Goal: Contribute content: Contribute content

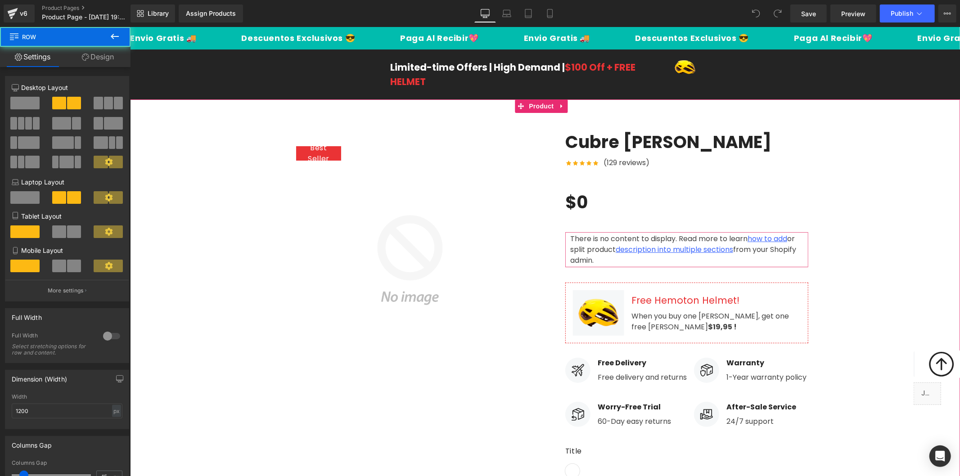
click at [642, 127] on div "Best Seller (P) Image Row Cubre [PERSON_NAME] (P) Title Icon Icon Icon Icon Ico…" at bounding box center [545, 372] width 540 height 508
click at [637, 143] on link at bounding box center [637, 143] width 12 height 14
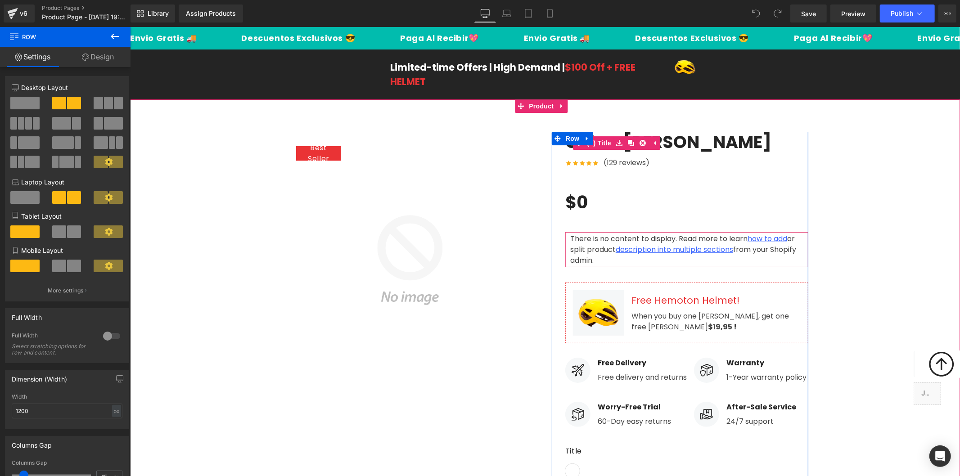
click at [674, 143] on h3 "Cubre [PERSON_NAME]" at bounding box center [686, 142] width 243 height 22
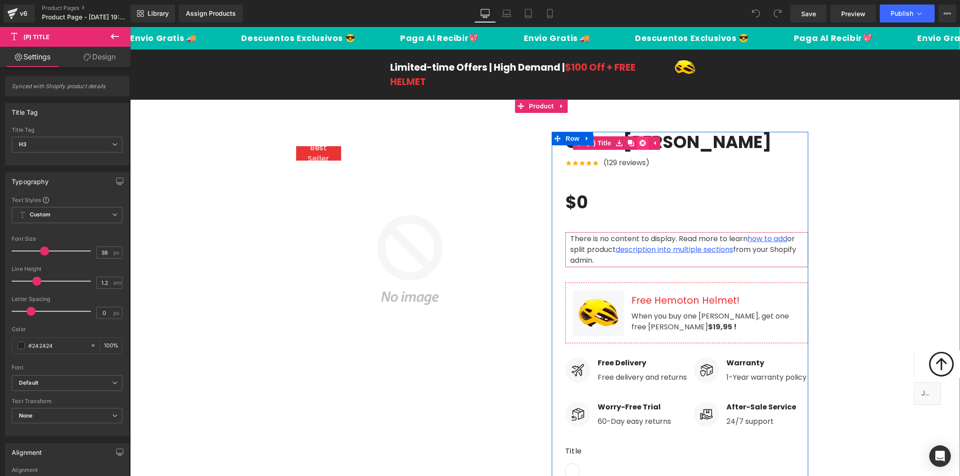
click at [639, 140] on icon at bounding box center [642, 143] width 6 height 6
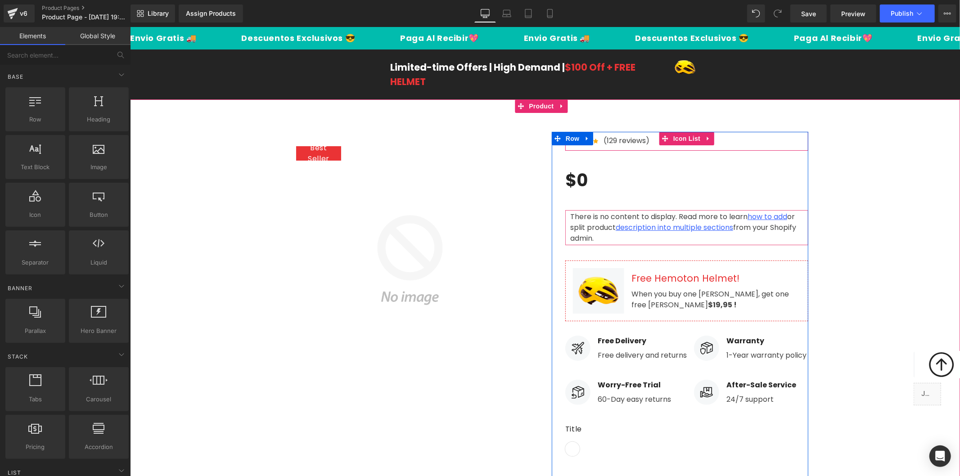
click at [734, 142] on div "Icon Icon Icon Icon Icon Icon List Hoz (129 reviews) Text Block" at bounding box center [686, 142] width 243 height 15
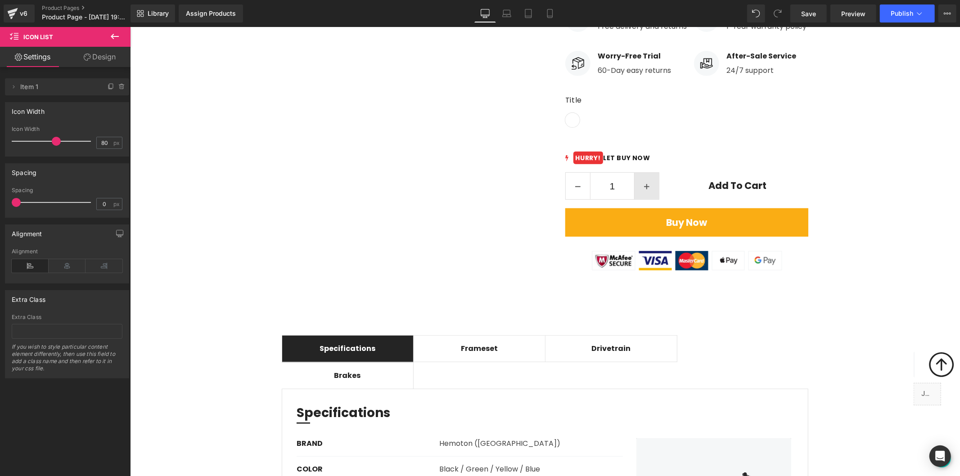
scroll to position [208, 0]
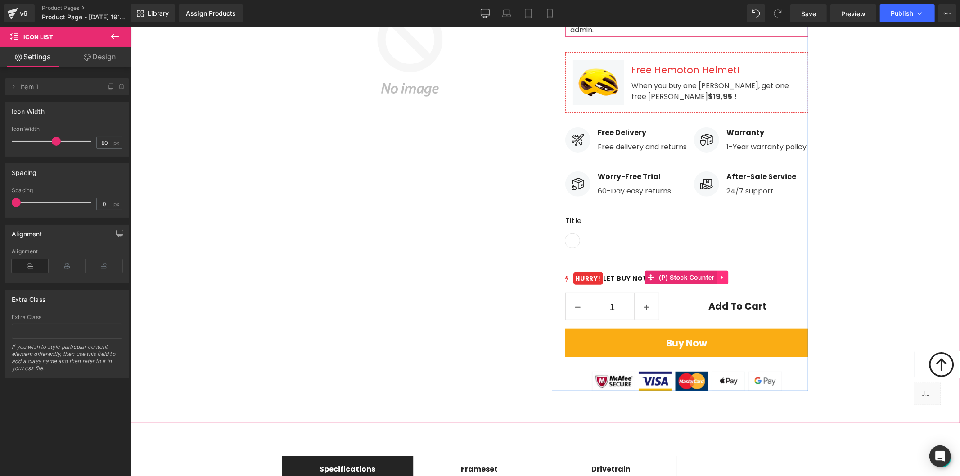
click at [720, 274] on icon at bounding box center [723, 277] width 6 height 7
click at [725, 274] on icon at bounding box center [728, 277] width 6 height 6
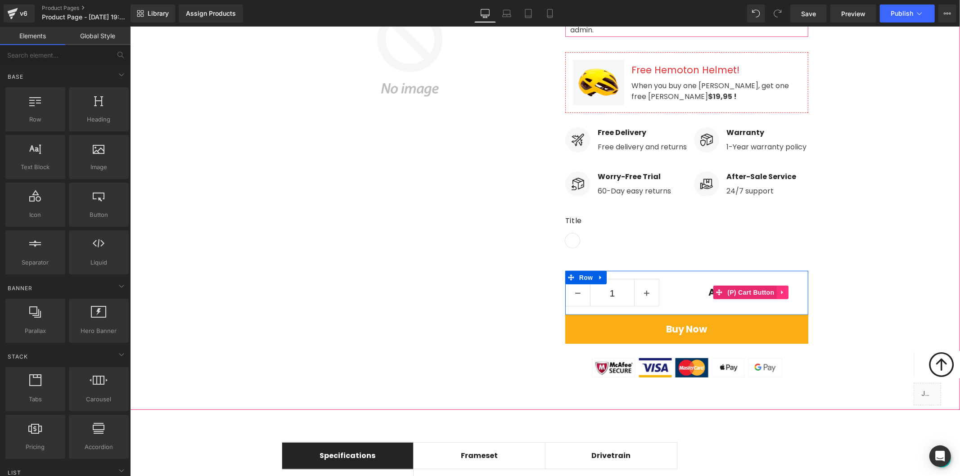
click at [781, 290] on icon at bounding box center [782, 292] width 2 height 4
click at [785, 289] on icon at bounding box center [788, 292] width 6 height 7
click at [597, 274] on icon at bounding box center [600, 277] width 6 height 7
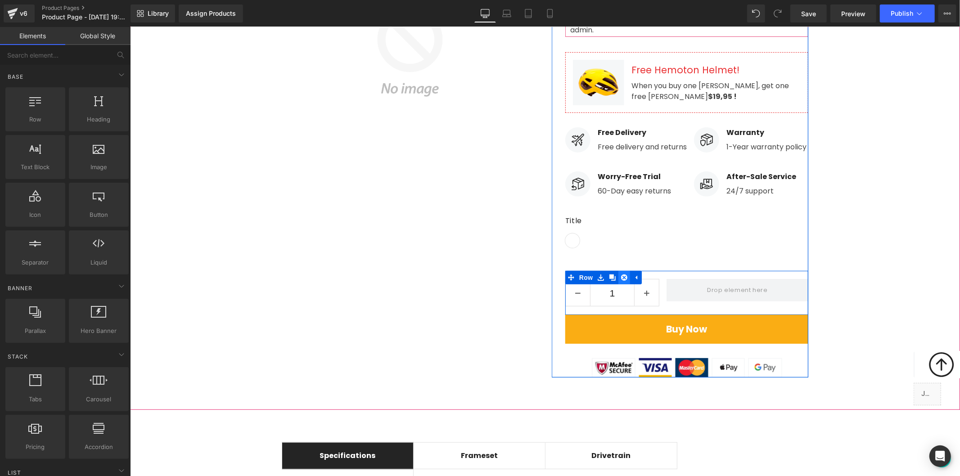
click at [621, 274] on icon at bounding box center [624, 277] width 6 height 7
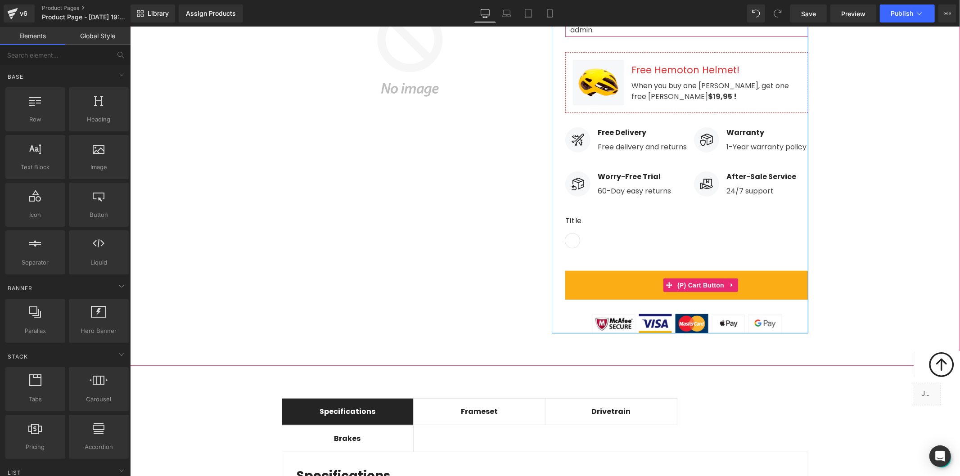
click at [731, 283] on icon at bounding box center [732, 285] width 2 height 4
click at [735, 282] on icon at bounding box center [738, 285] width 6 height 6
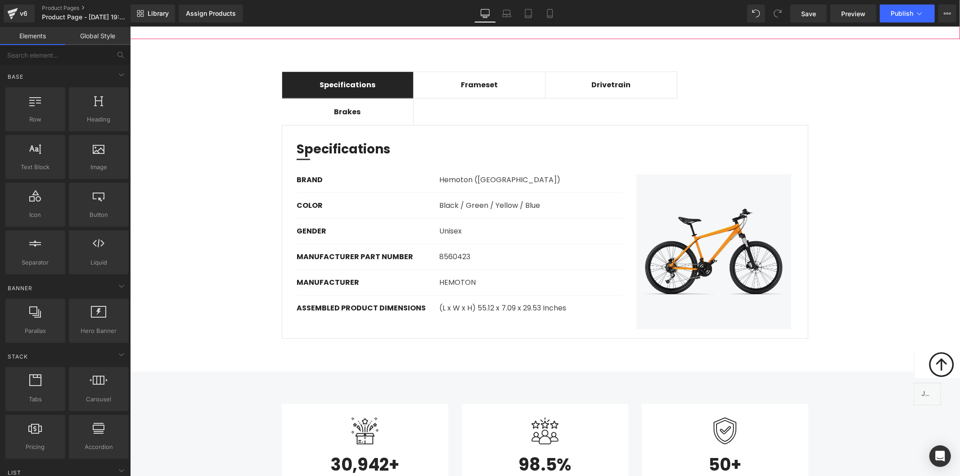
scroll to position [509, 0]
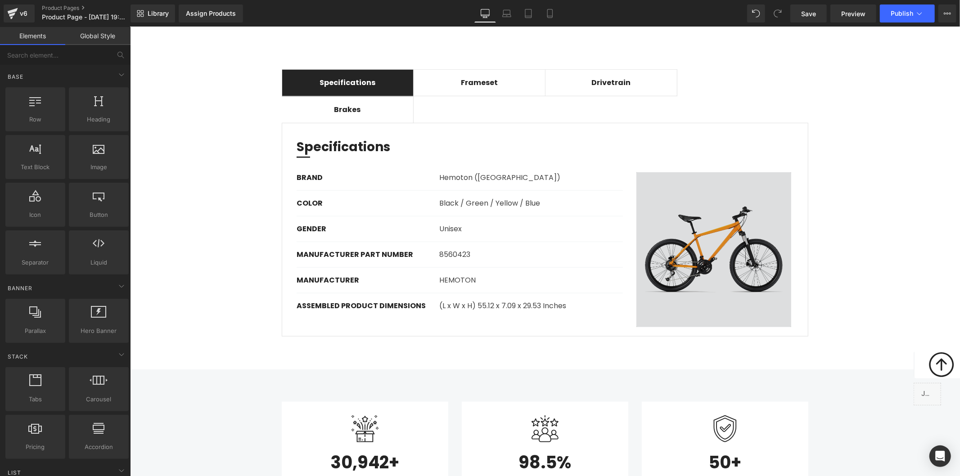
click at [751, 271] on img at bounding box center [713, 249] width 169 height 155
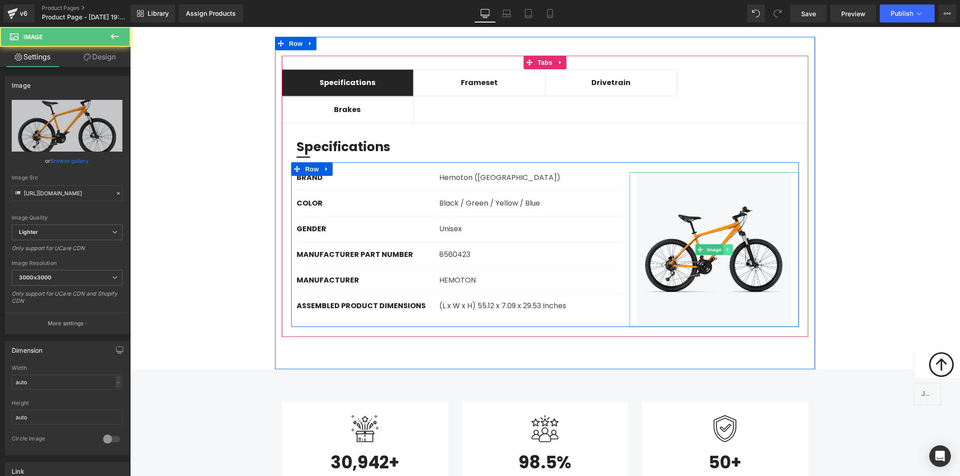
click at [726, 247] on icon at bounding box center [728, 249] width 5 height 5
click at [721, 247] on icon at bounding box center [723, 249] width 5 height 5
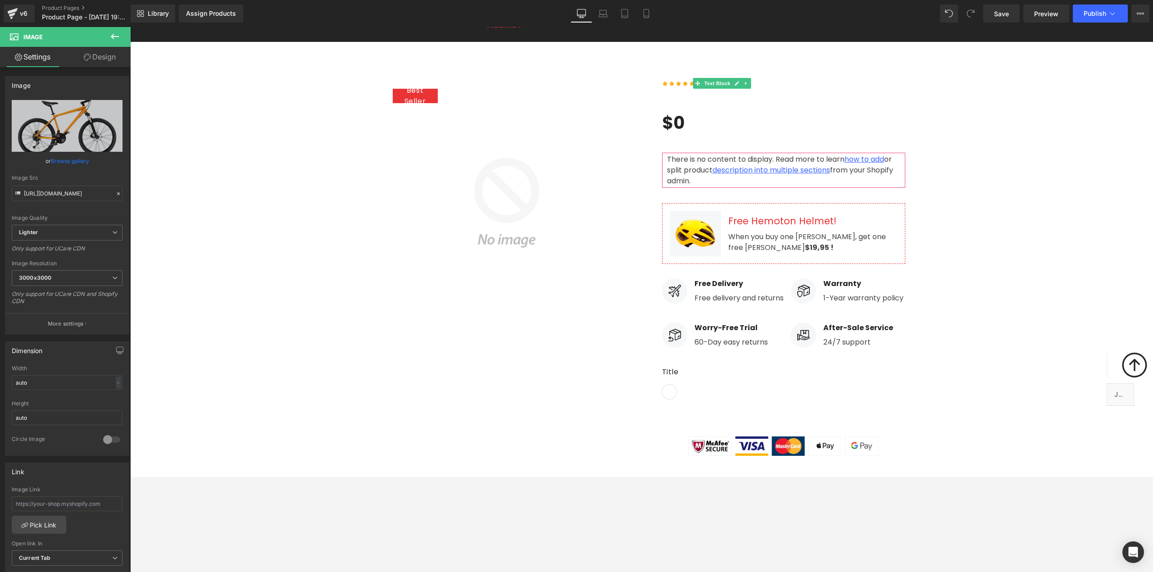
scroll to position [0, 0]
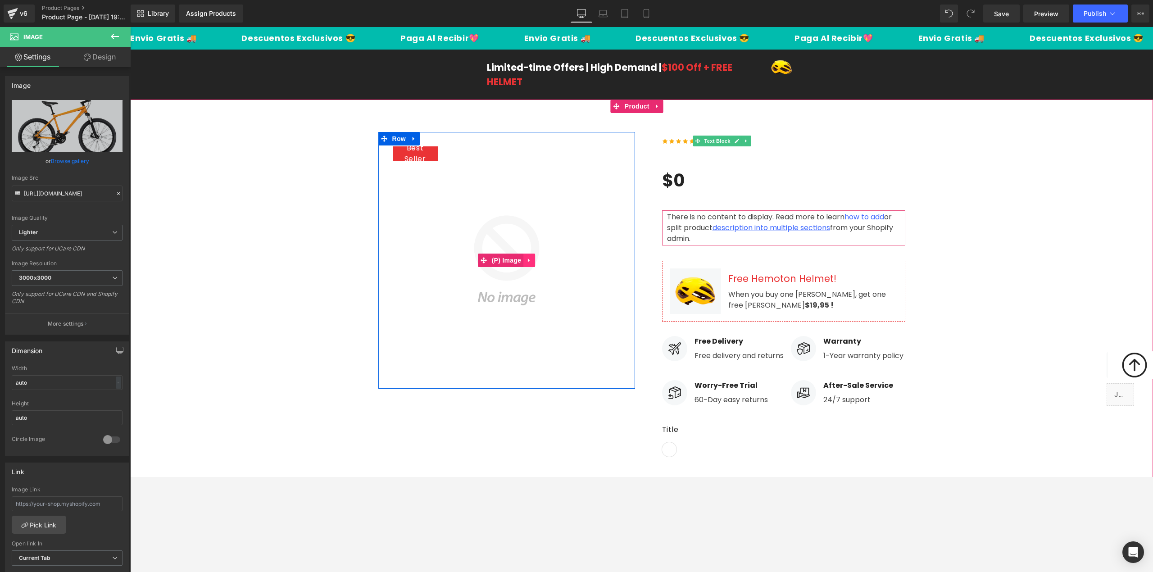
click at [526, 261] on icon at bounding box center [529, 260] width 6 height 7
click at [532, 260] on icon at bounding box center [535, 260] width 6 height 6
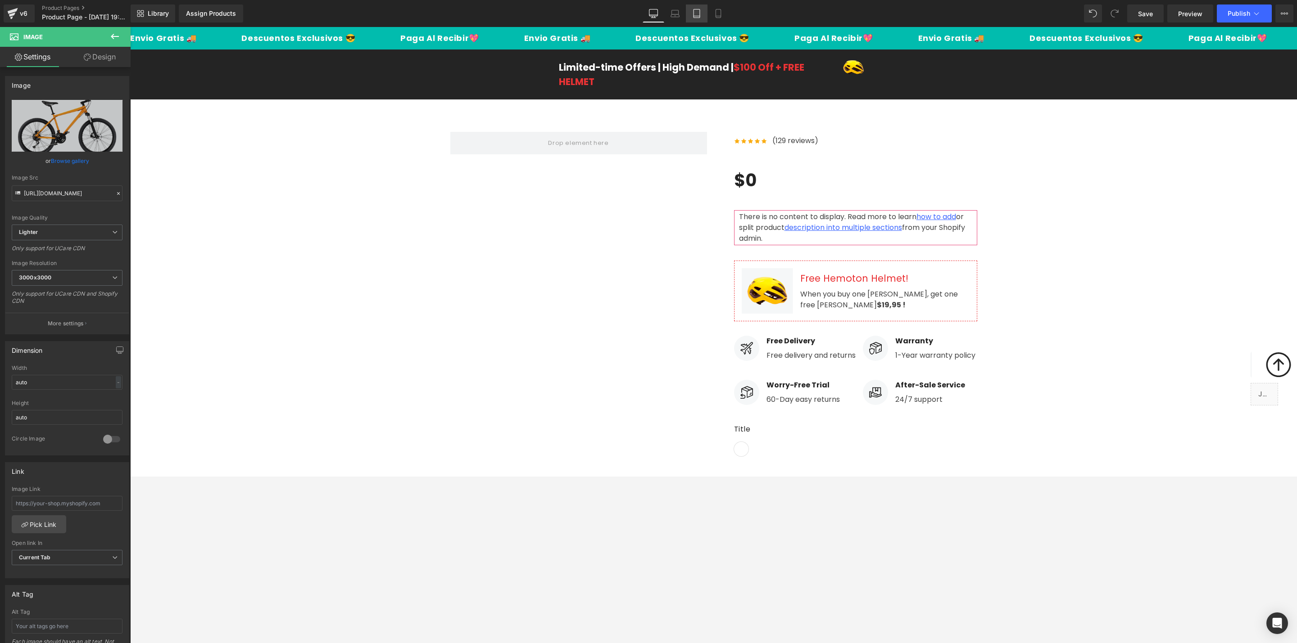
click at [698, 9] on icon at bounding box center [696, 13] width 9 height 9
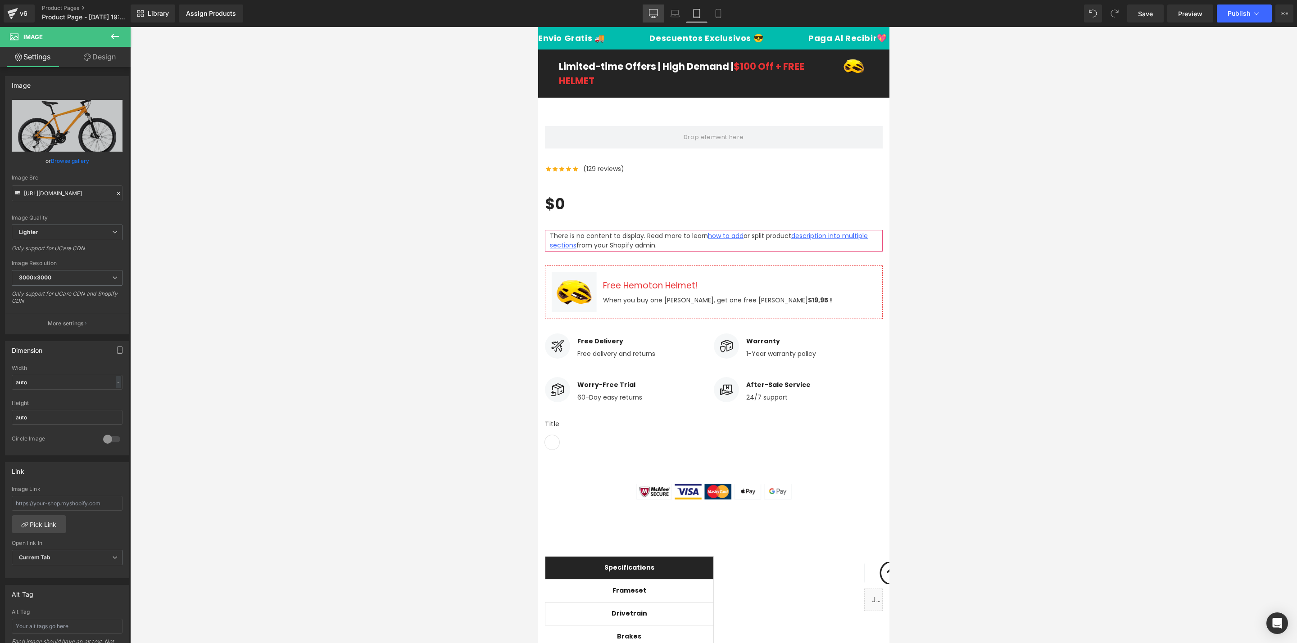
click at [660, 19] on link "Desktop" at bounding box center [654, 14] width 22 height 18
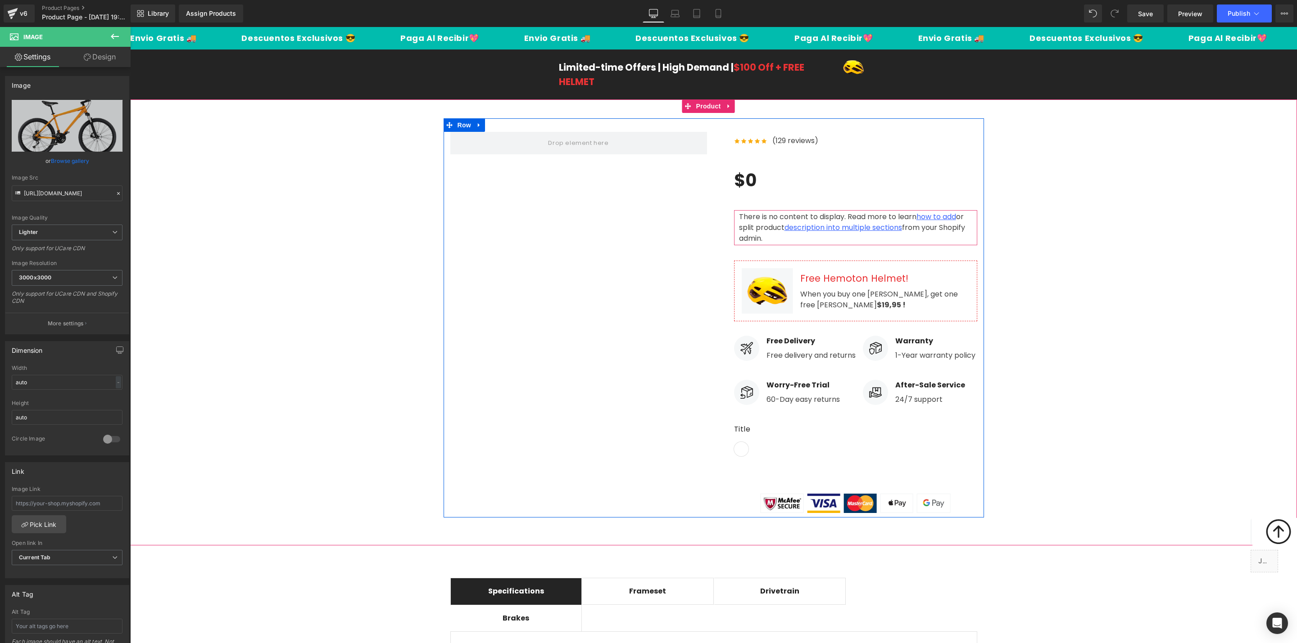
click at [611, 292] on div "Row Icon Icon Icon Icon Icon Icon List Hoz (129 reviews) Text Block Icon List $…" at bounding box center [714, 317] width 540 height 399
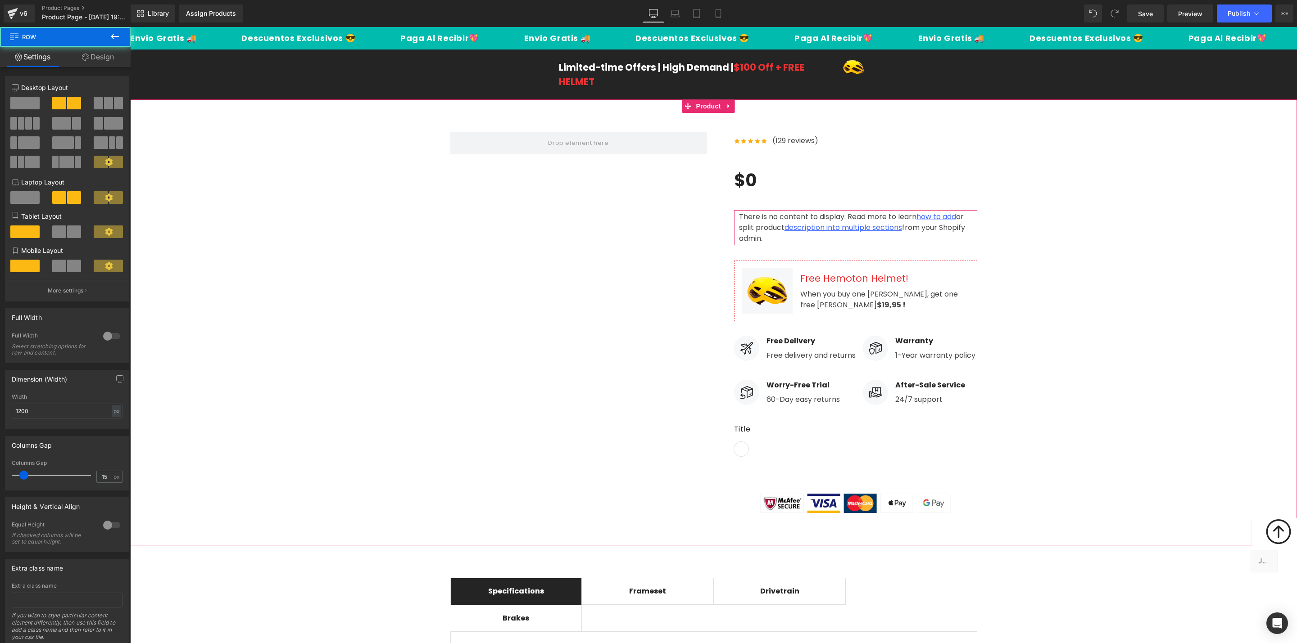
click at [480, 292] on div "Row Icon Icon Icon Icon Icon Icon List Hoz (129 reviews) Text Block Icon List $…" at bounding box center [714, 317] width 540 height 399
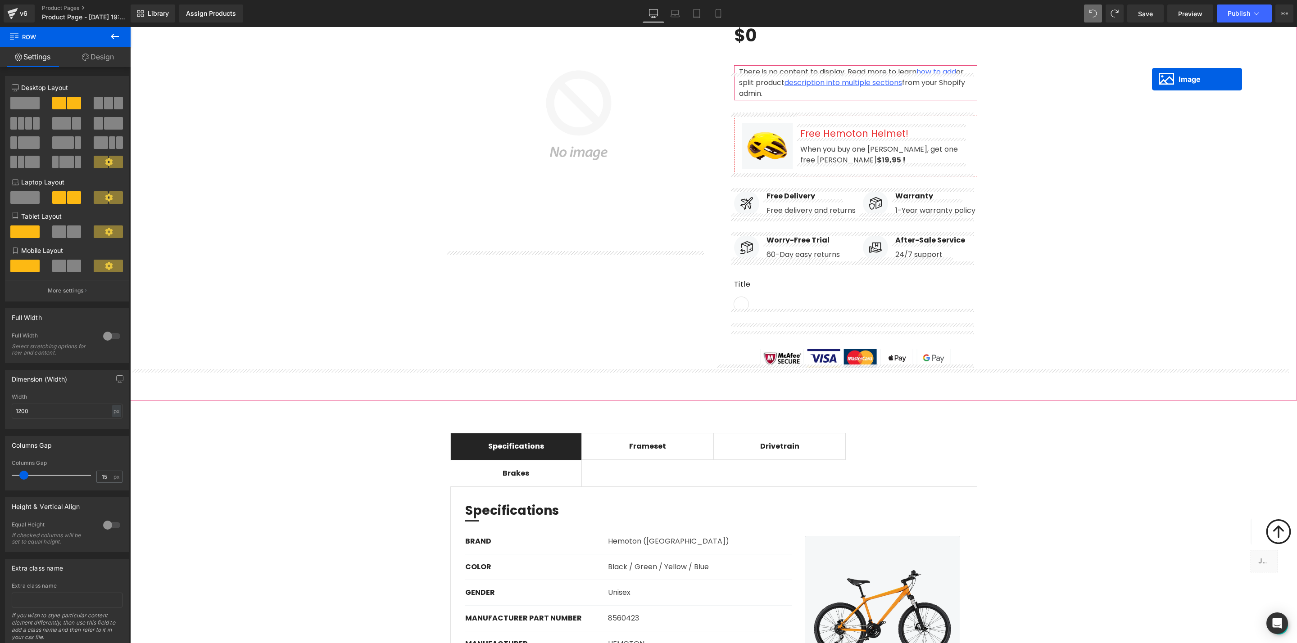
scroll to position [136, 0]
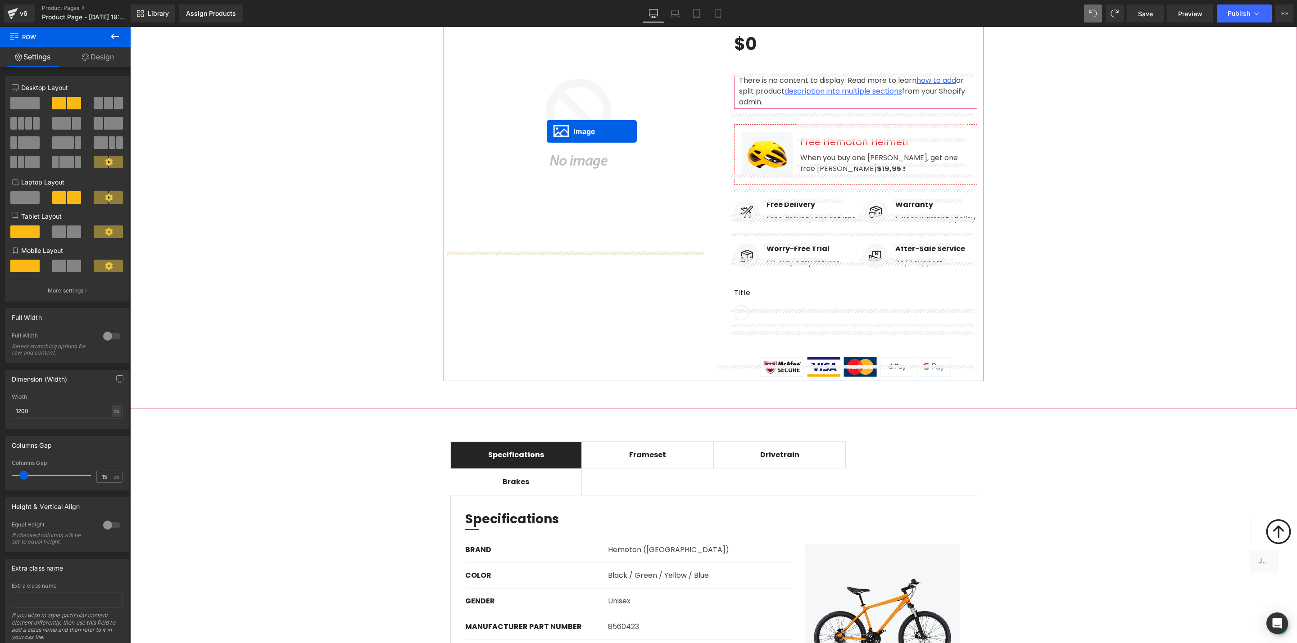
drag, startPoint x: 879, startPoint y: 429, endPoint x: 547, endPoint y: 131, distance: 445.8
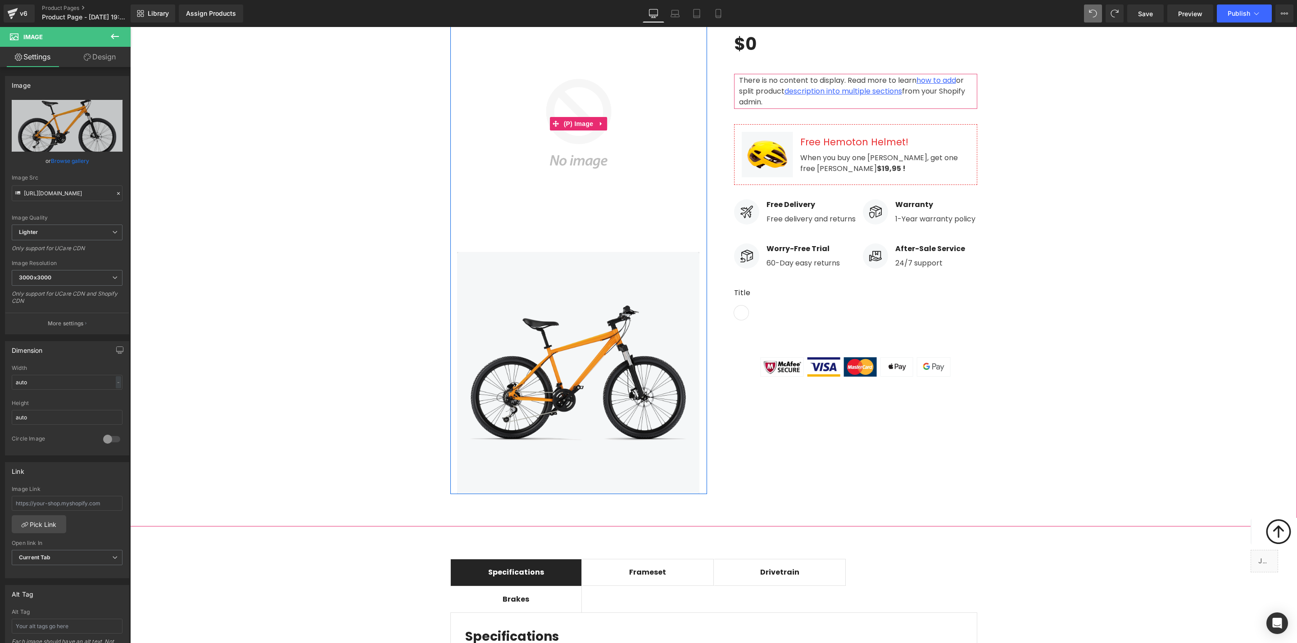
click at [553, 153] on img at bounding box center [578, 123] width 257 height 257
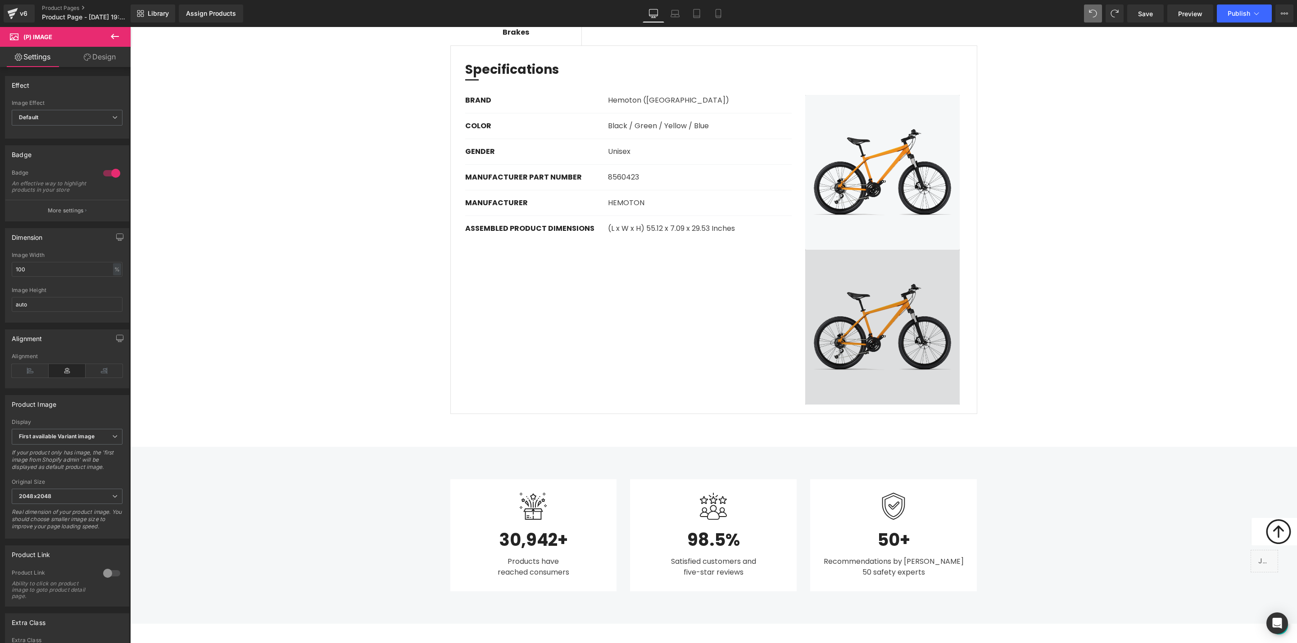
scroll to position [592, 0]
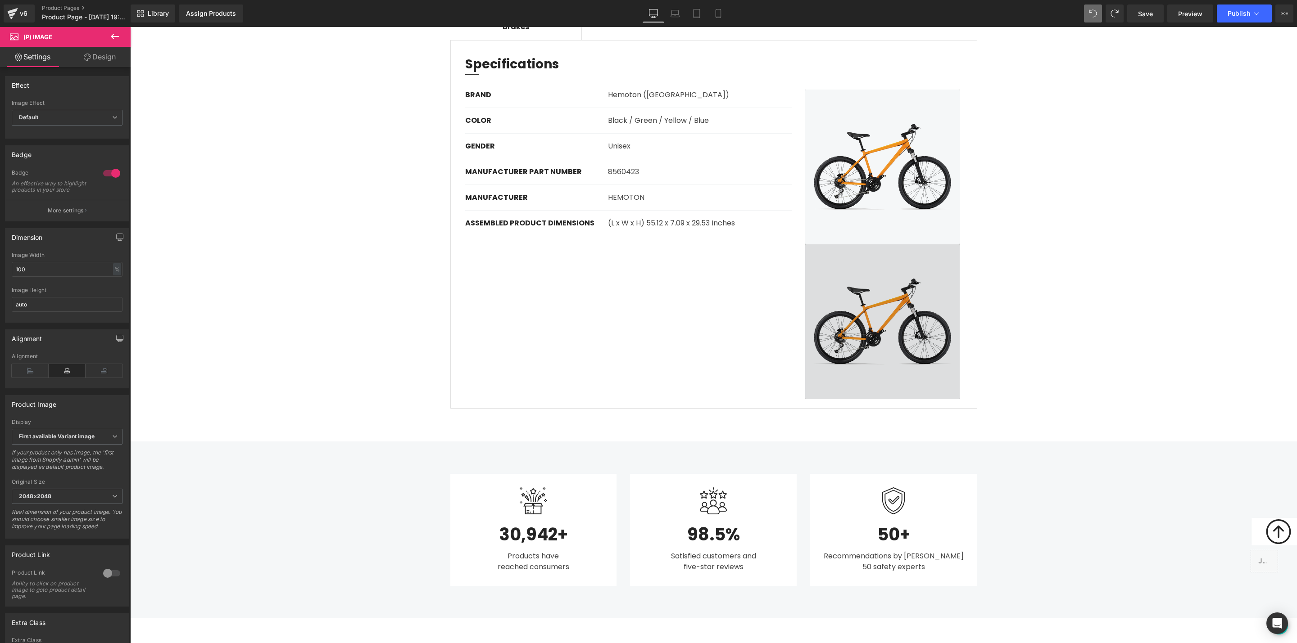
click at [888, 294] on img at bounding box center [882, 321] width 169 height 155
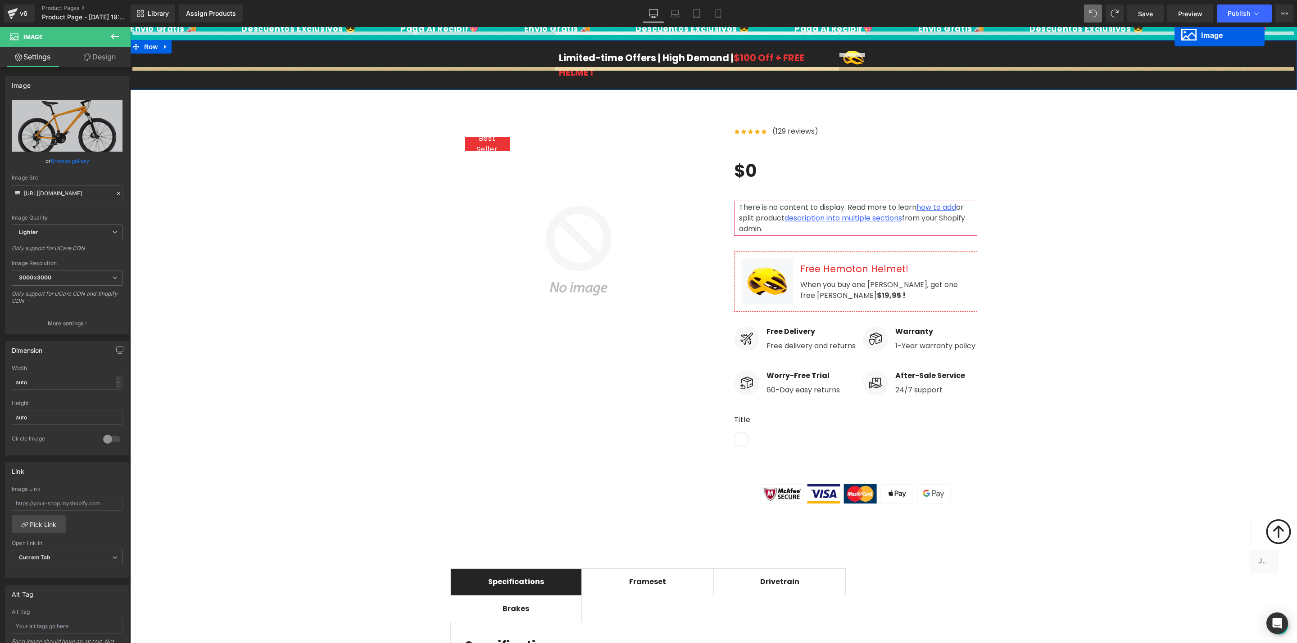
scroll to position [0, 0]
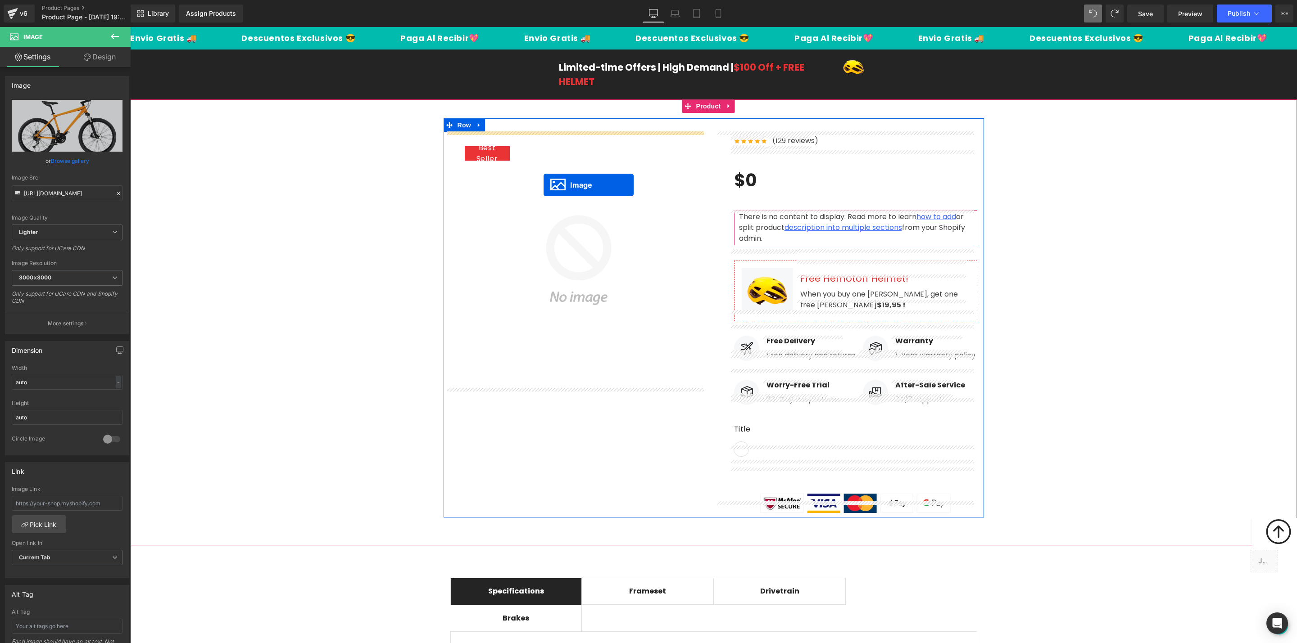
drag, startPoint x: 885, startPoint y: 310, endPoint x: 543, endPoint y: 185, distance: 363.8
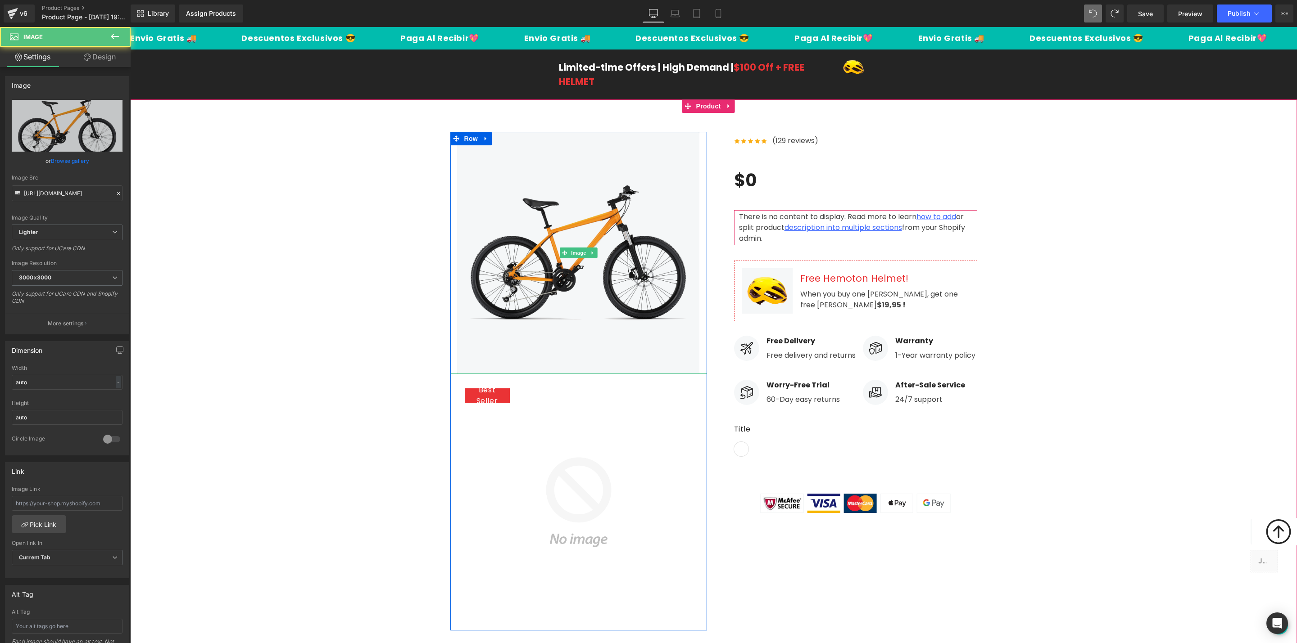
scroll to position [68, 0]
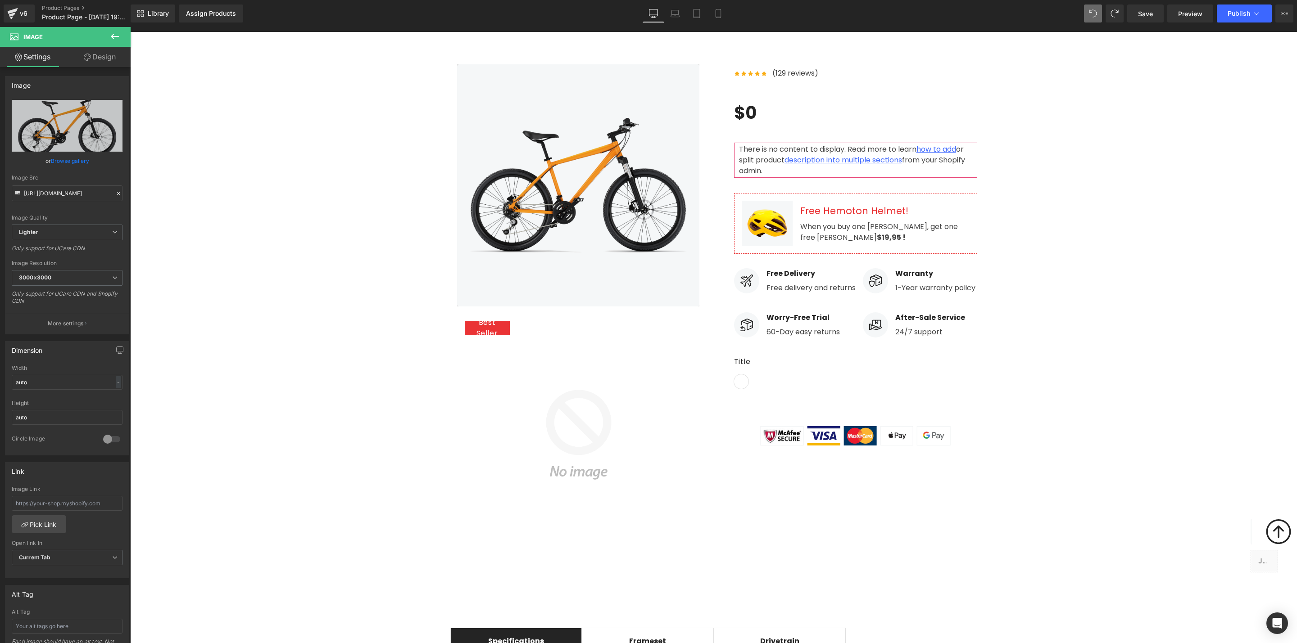
click at [566, 417] on img at bounding box center [578, 435] width 257 height 257
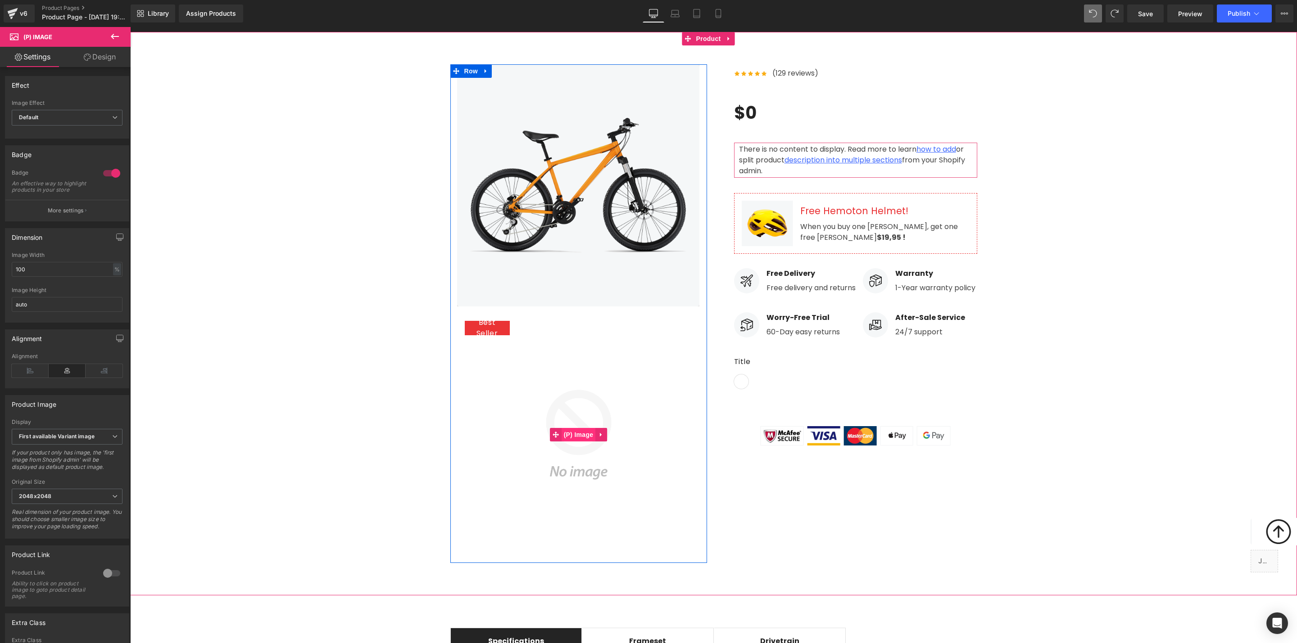
click at [579, 434] on span "(P) Image" at bounding box center [578, 435] width 34 height 14
click at [598, 433] on icon at bounding box center [601, 435] width 6 height 7
click at [604, 434] on icon at bounding box center [607, 435] width 6 height 7
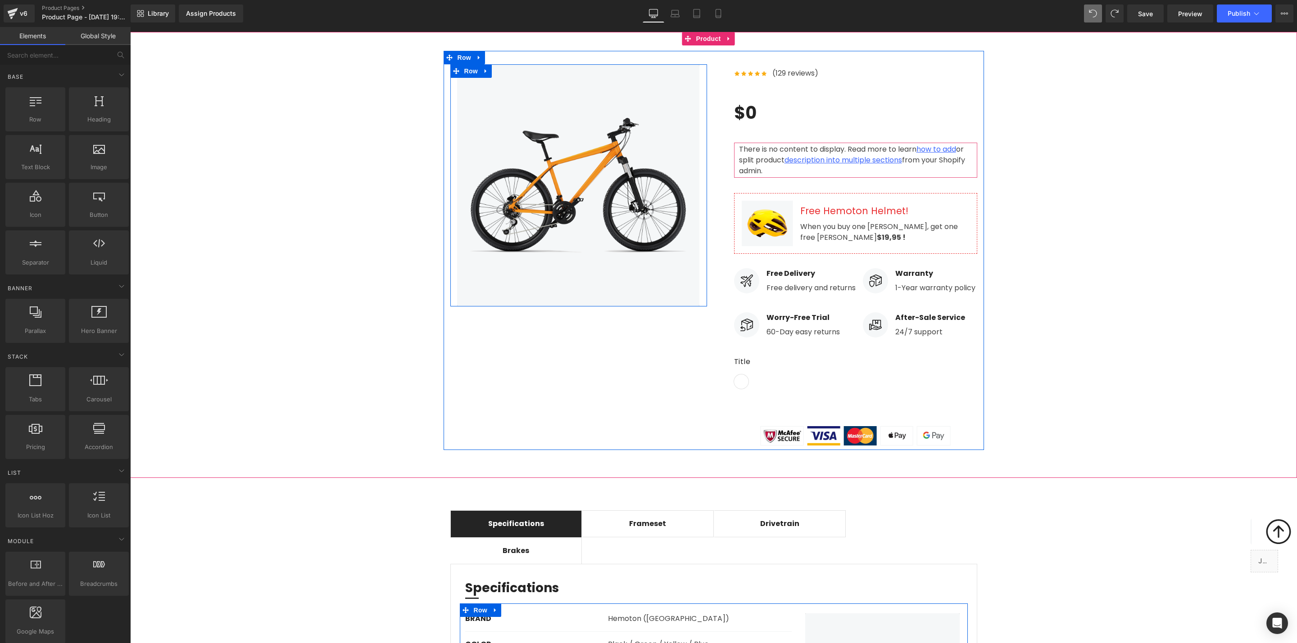
scroll to position [0, 0]
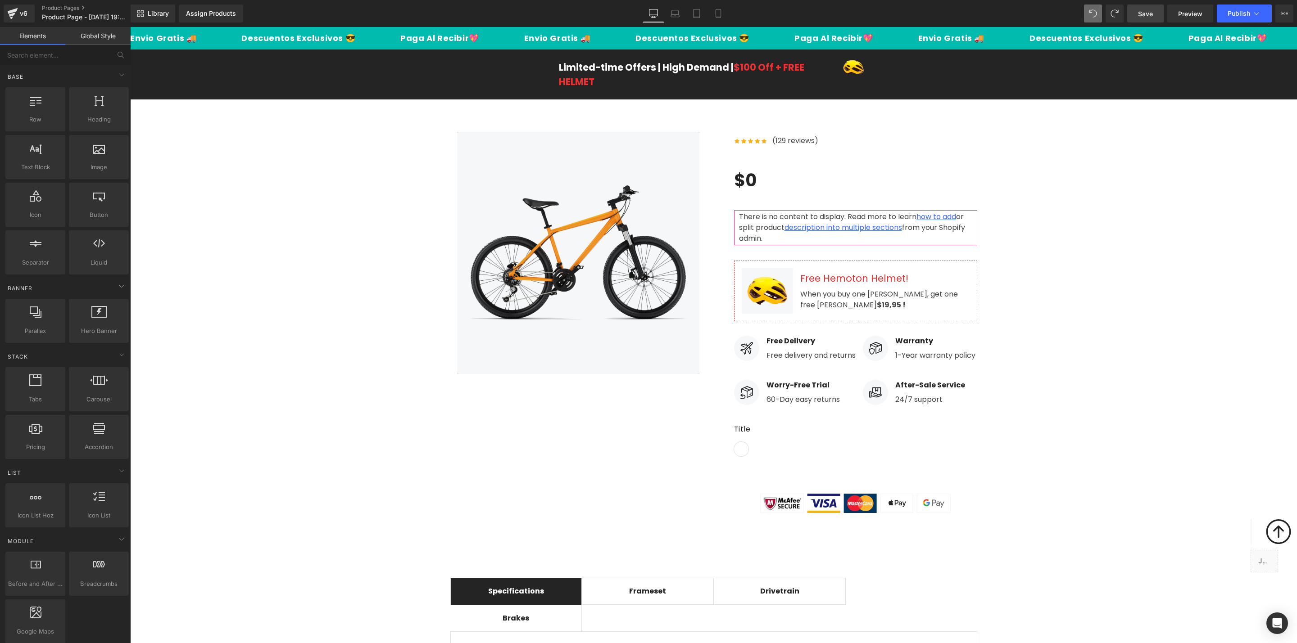
click at [960, 15] on span "Save" at bounding box center [1145, 13] width 15 height 9
click at [208, 11] on div "Assign Products" at bounding box center [211, 13] width 50 height 7
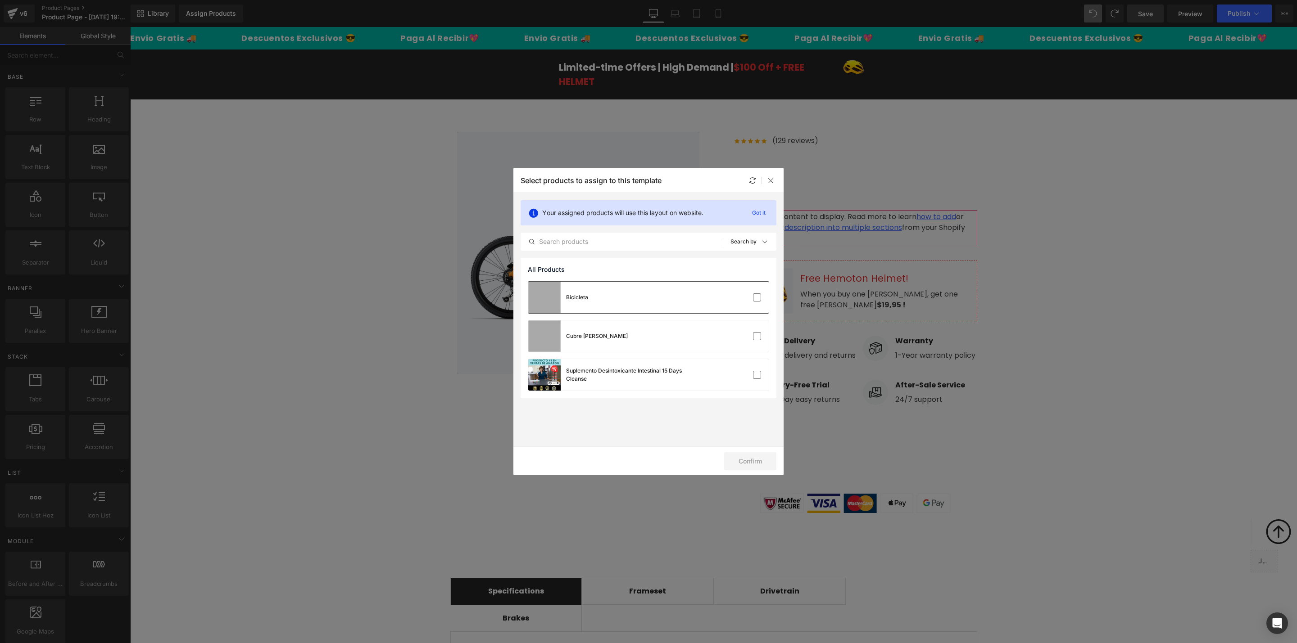
click at [639, 290] on div "Bicicleta" at bounding box center [648, 298] width 240 height 32
click at [755, 466] on button "Confirm" at bounding box center [750, 462] width 52 height 18
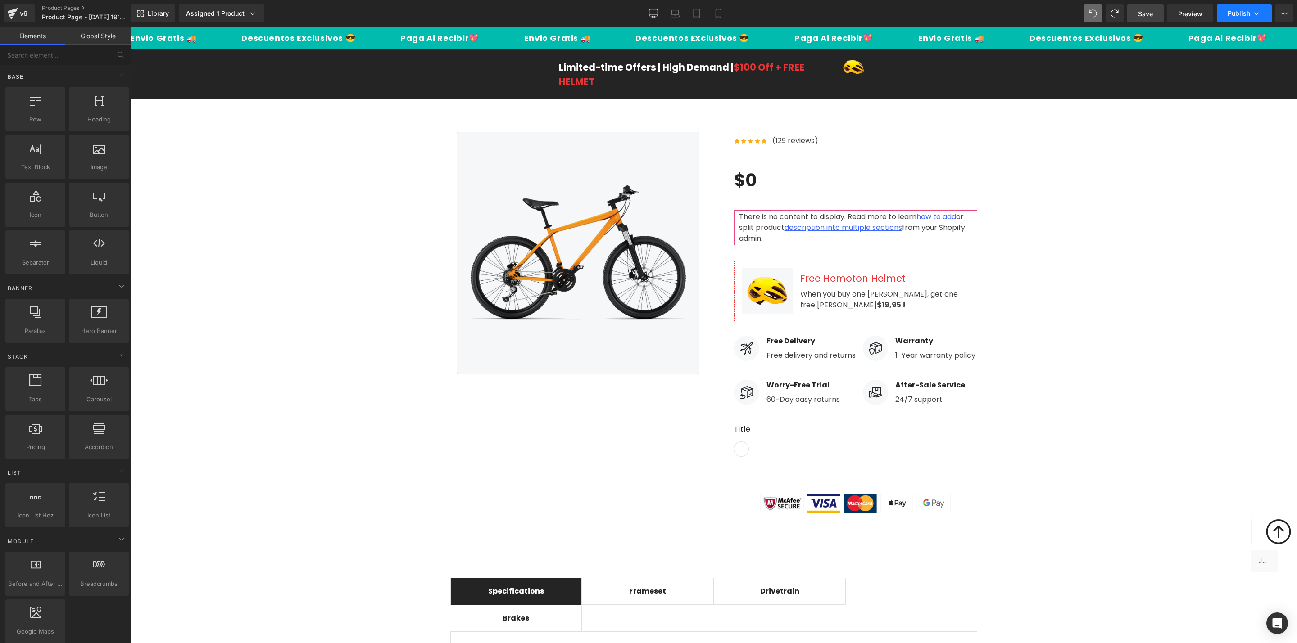
click at [960, 9] on button "Publish" at bounding box center [1244, 14] width 55 height 18
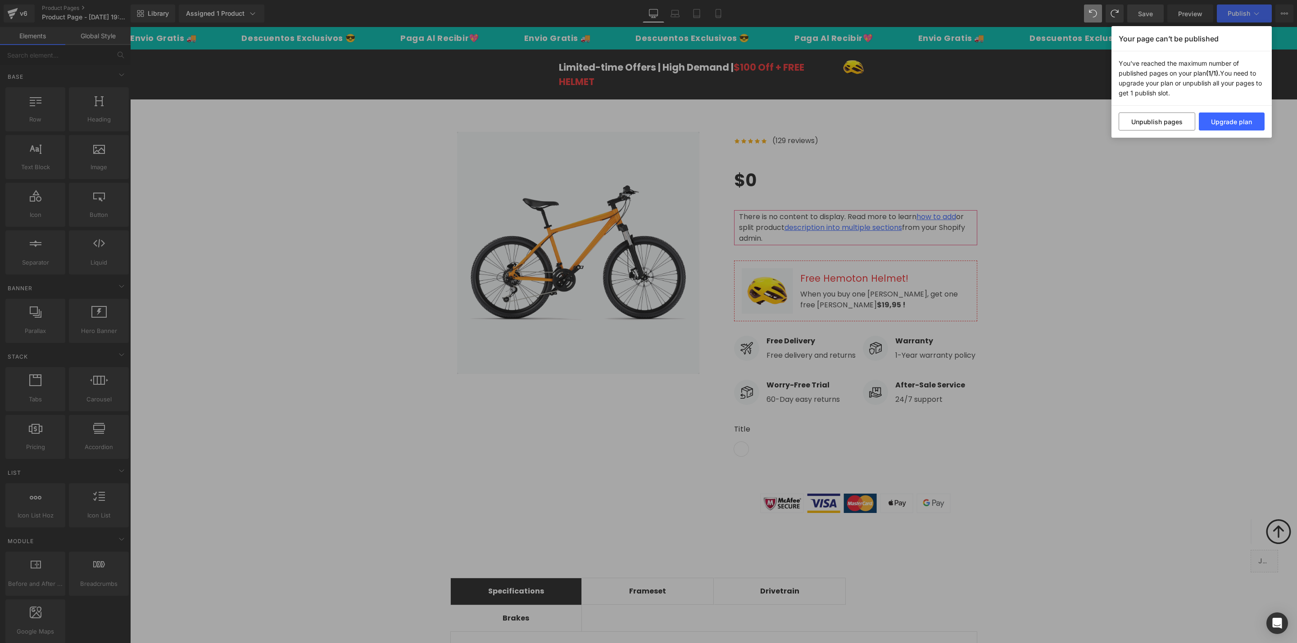
click at [960, 265] on div "Your page can’t be published You've reached the maximum number of published pag…" at bounding box center [648, 321] width 1297 height 643
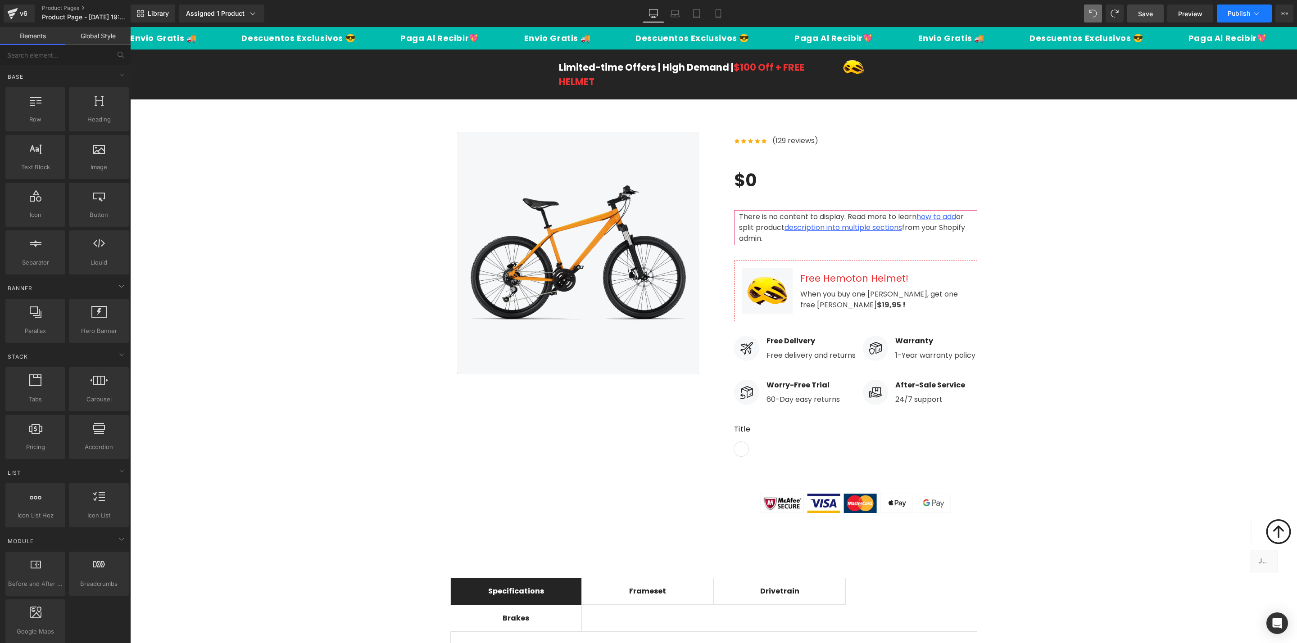
click at [960, 17] on span "Publish" at bounding box center [1238, 13] width 23 height 7
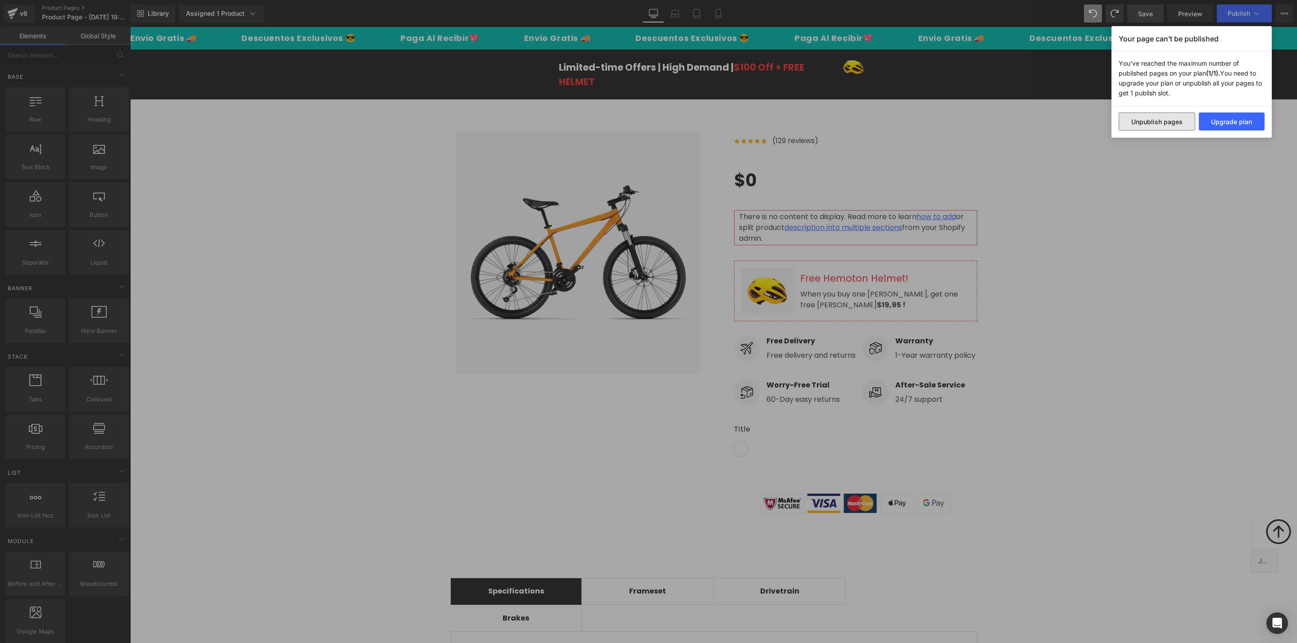
click at [960, 126] on button "Unpublish pages" at bounding box center [1156, 122] width 77 height 18
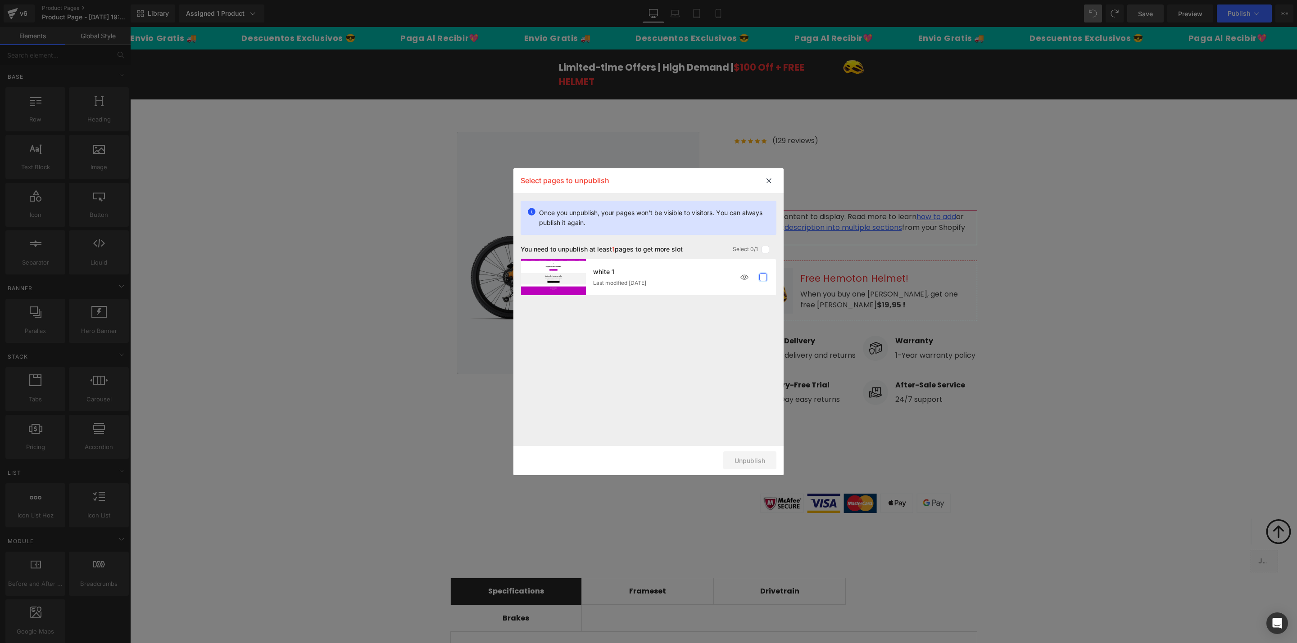
click at [761, 276] on label at bounding box center [763, 277] width 8 height 8
click at [763, 277] on input "checkbox" at bounding box center [763, 277] width 0 height 0
click at [747, 461] on button "Unpublish 1 pages" at bounding box center [737, 461] width 78 height 18
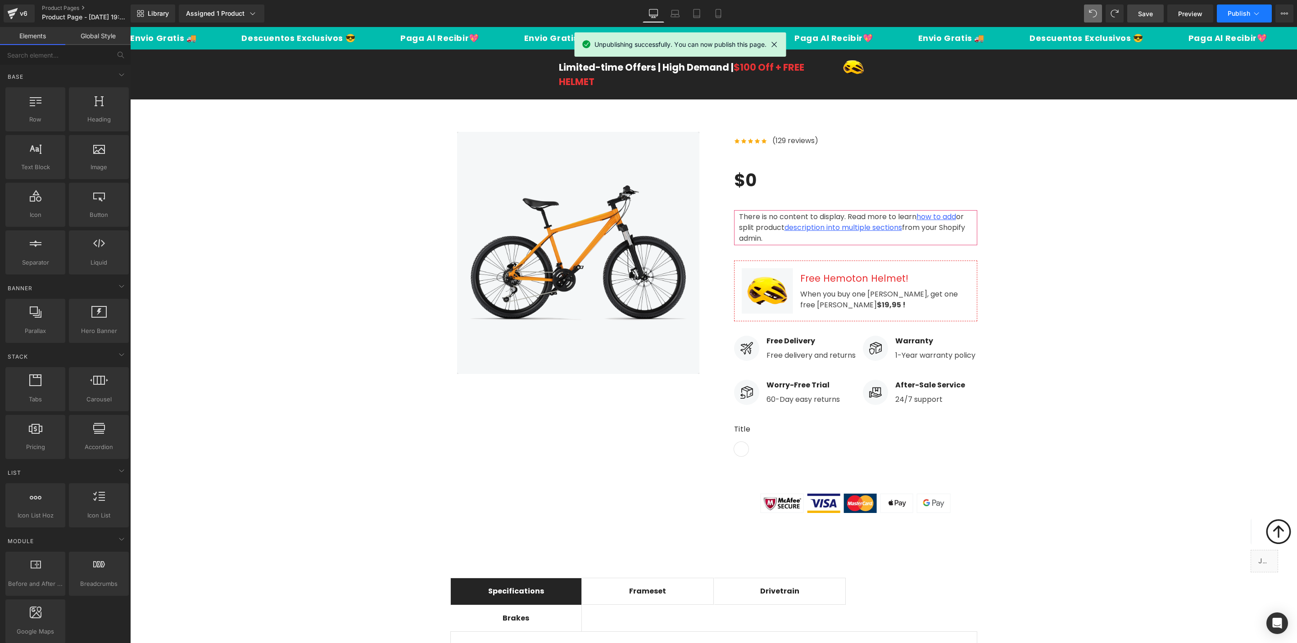
click at [960, 14] on span "Publish" at bounding box center [1238, 13] width 23 height 7
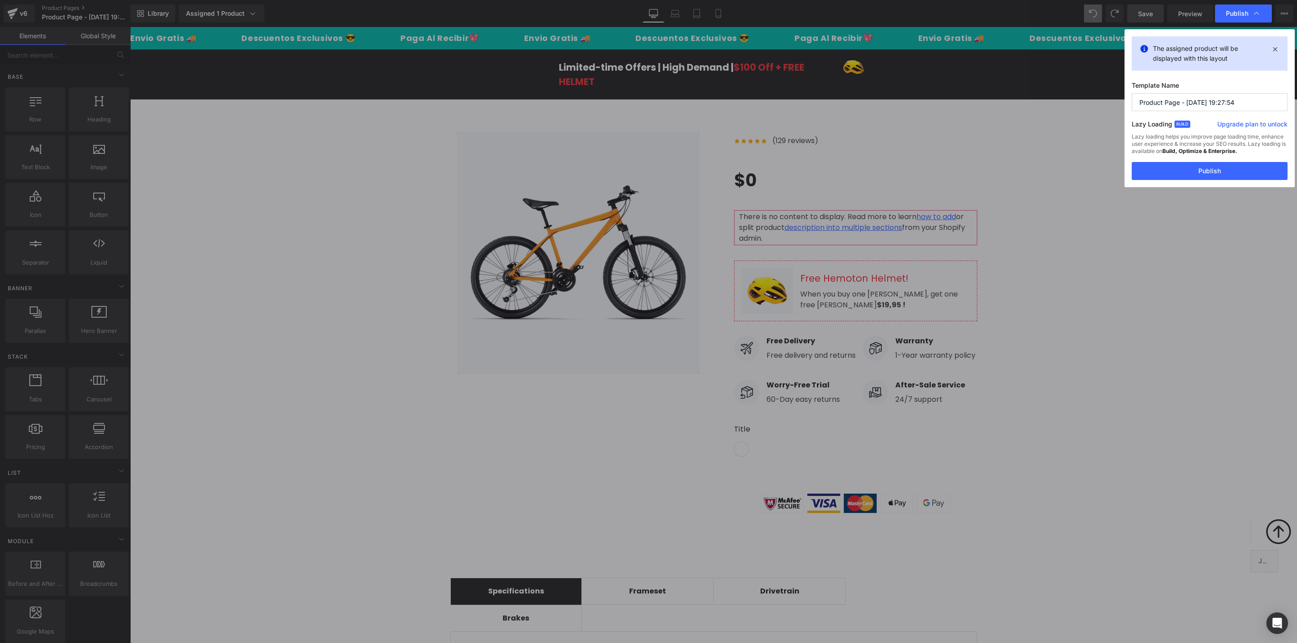
click at [960, 102] on input "Product Page - [DATE] 19:27:54" at bounding box center [1209, 102] width 156 height 18
type input "White 1"
click at [960, 166] on button "Publish" at bounding box center [1209, 171] width 156 height 18
